Goal: Use online tool/utility: Utilize a website feature to perform a specific function

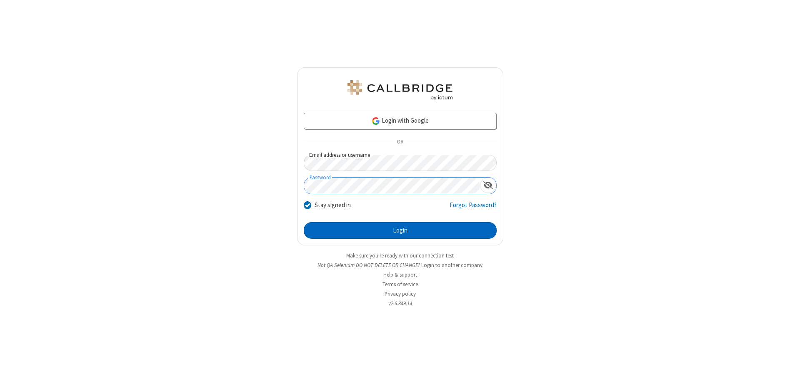
click at [400, 231] on button "Login" at bounding box center [400, 230] width 193 height 17
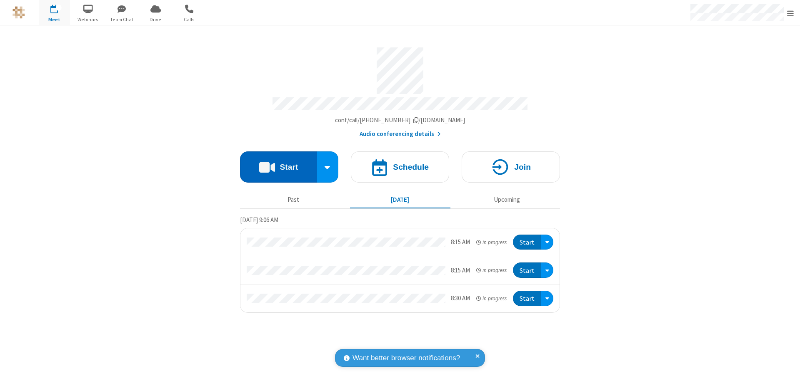
click at [278, 163] on button "Start" at bounding box center [278, 167] width 77 height 31
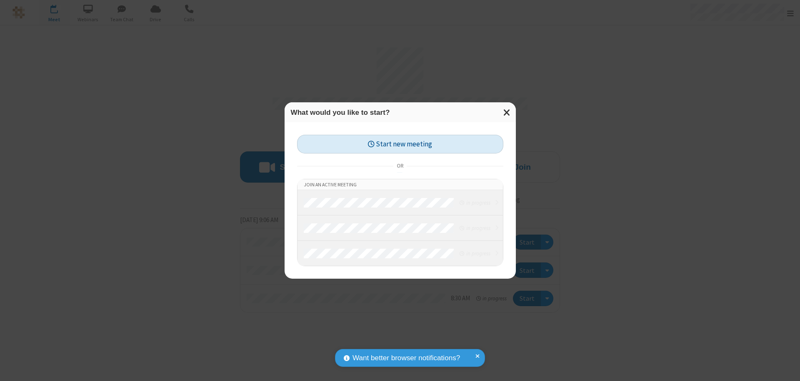
click at [400, 144] on button "Start new meeting" at bounding box center [400, 144] width 206 height 19
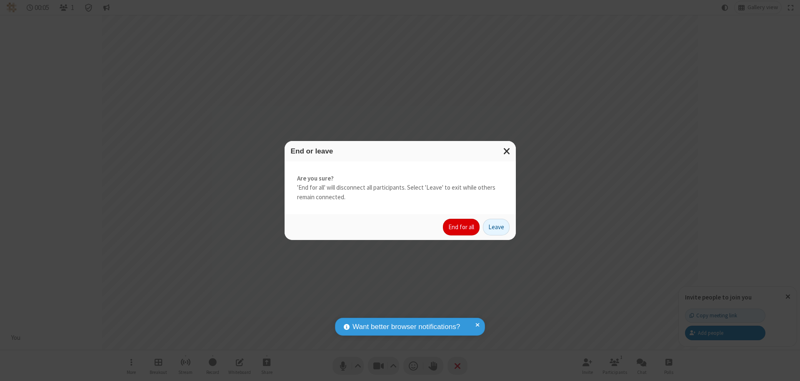
click at [461, 227] on button "End for all" at bounding box center [461, 227] width 37 height 17
